Goal: Task Accomplishment & Management: Manage account settings

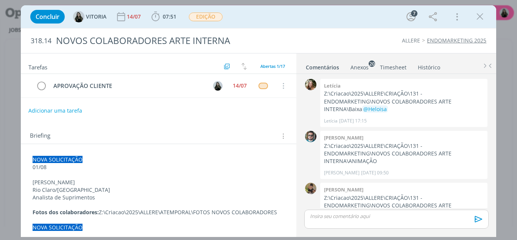
scroll to position [193, 0]
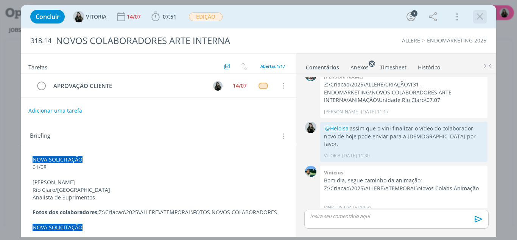
click at [482, 16] on icon "dialog" at bounding box center [480, 16] width 11 height 11
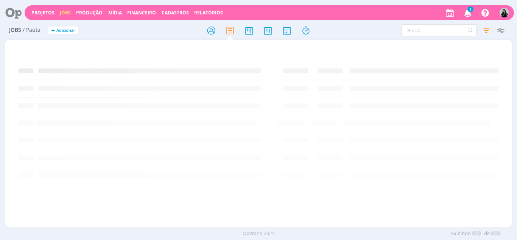
click at [41, 16] on div "Projetos Jobs Produção Mídia Financeiro Cadastros Relatórios 1 Notificações Cen…" at bounding box center [270, 12] width 490 height 15
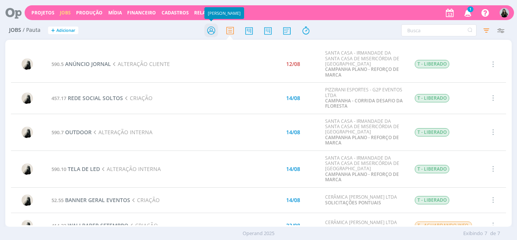
click at [206, 31] on icon at bounding box center [212, 30] width 14 height 15
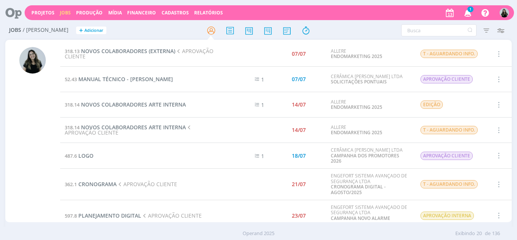
scroll to position [269, 0]
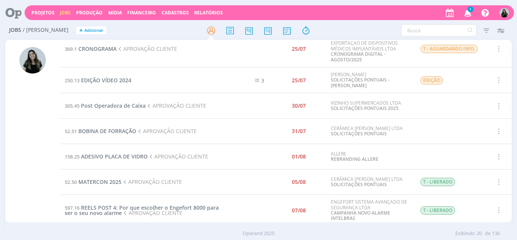
click at [123, 134] on td "52.51 BOBINA DE FORRAÇÃO APROVAÇÃO CLIENTE" at bounding box center [143, 131] width 166 height 25
click at [122, 130] on span "BOBINA DE FORRAÇÃO" at bounding box center [107, 130] width 58 height 7
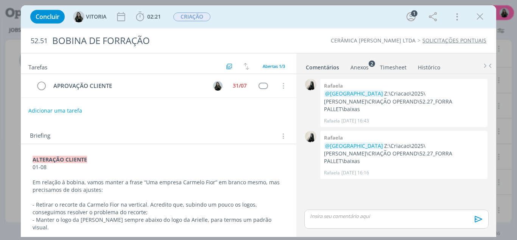
click at [334, 217] on p "dialog" at bounding box center [397, 215] width 172 height 7
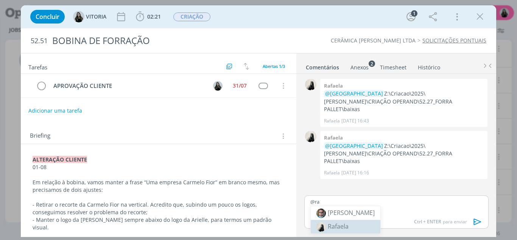
click at [338, 224] on span "Rafaela" at bounding box center [338, 226] width 21 height 8
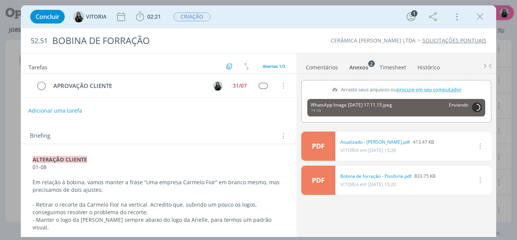
click at [325, 66] on link "Comentários" at bounding box center [322, 65] width 33 height 11
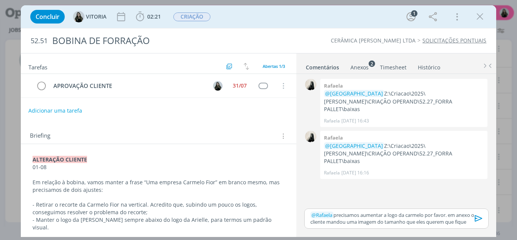
click at [480, 217] on icon "dialog" at bounding box center [479, 218] width 8 height 6
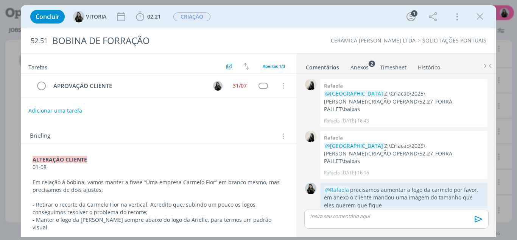
scroll to position [1, 0]
click at [56, 111] on button "Adicionar uma tarefa" at bounding box center [55, 110] width 54 height 13
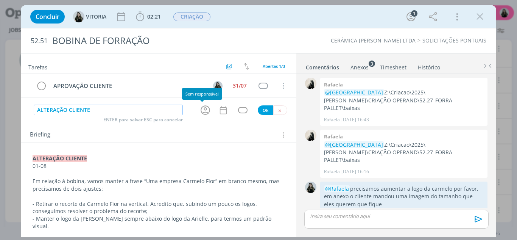
click at [204, 106] on icon "dialog" at bounding box center [205, 110] width 9 height 9
type input "ALTERAÇÃO CLIENTE"
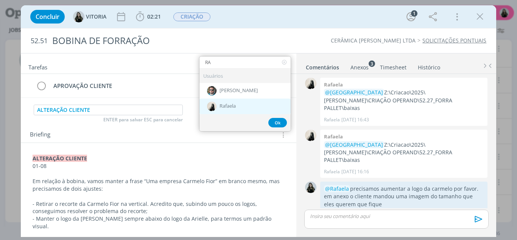
type input "RA"
click at [213, 113] on div "Rafaela" at bounding box center [245, 106] width 91 height 16
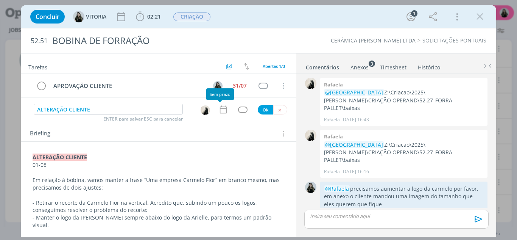
click at [220, 110] on icon "dialog" at bounding box center [224, 110] width 10 height 10
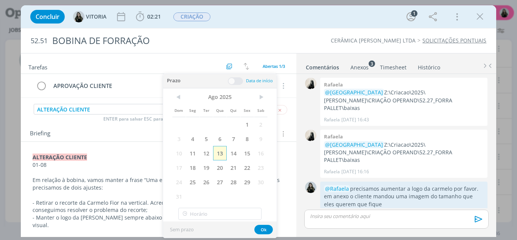
click at [223, 157] on span "13" at bounding box center [220, 153] width 14 height 14
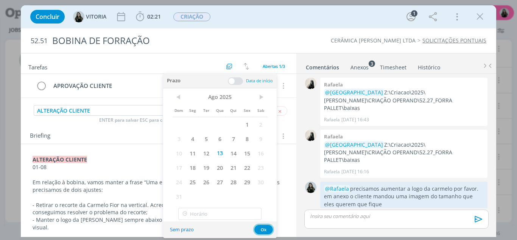
click at [261, 228] on button "Ok" at bounding box center [264, 229] width 19 height 9
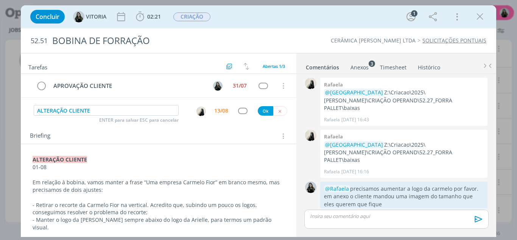
click at [241, 111] on div "dialog" at bounding box center [242, 111] width 9 height 6
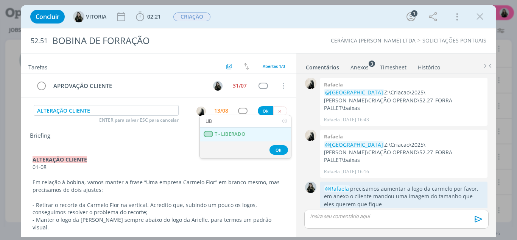
type input "LIB"
click at [246, 128] on LIBERADO "T - LIBERADO" at bounding box center [245, 134] width 91 height 14
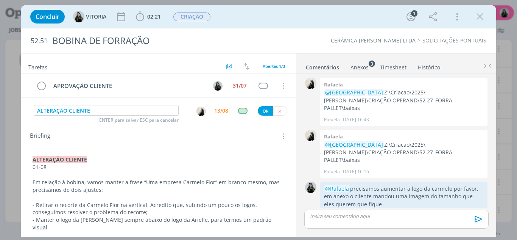
click at [262, 120] on div "Tarefas Usar Job de template Criar template a partir deste job Visualizar Templ…" at bounding box center [159, 143] width 276 height 180
click at [259, 113] on button "Ok" at bounding box center [266, 110] width 16 height 9
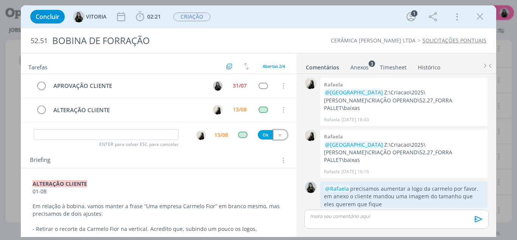
click at [279, 135] on button "dialog" at bounding box center [280, 134] width 14 height 9
